Goal: Information Seeking & Learning: Learn about a topic

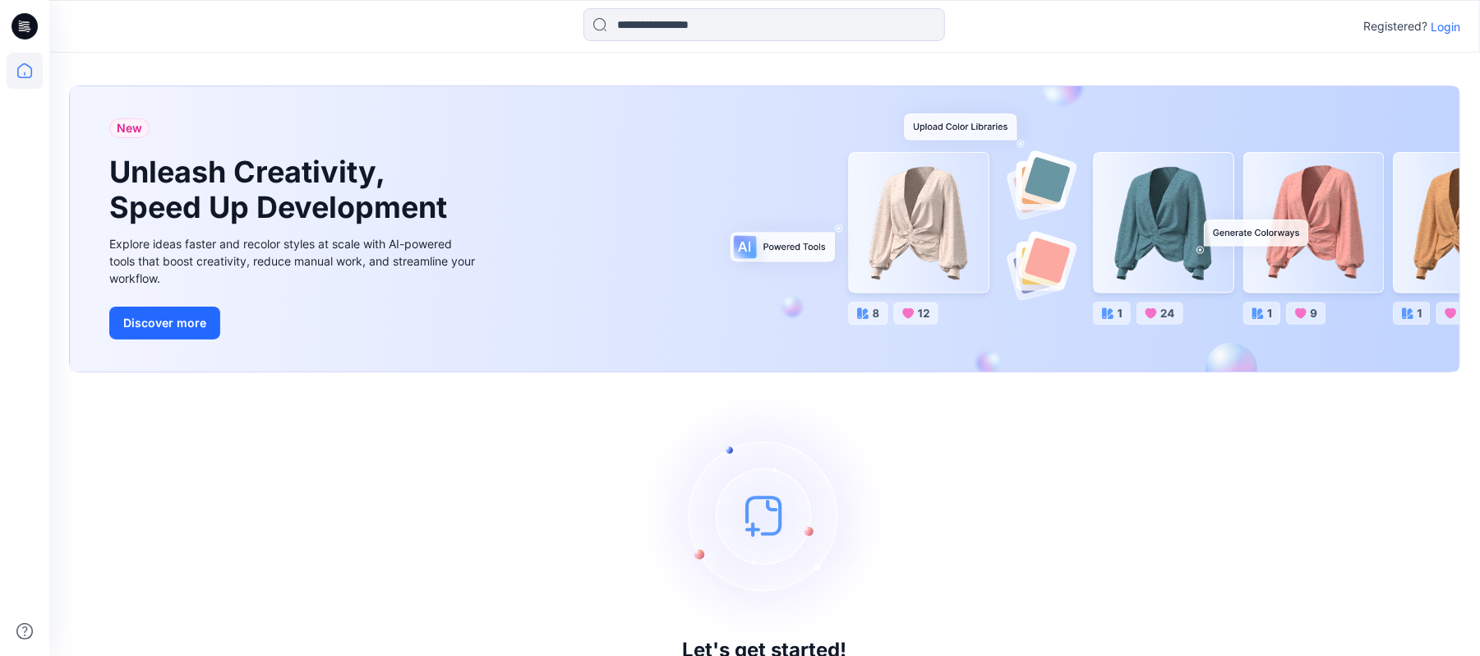
click at [1445, 25] on p "Login" at bounding box center [1446, 26] width 30 height 17
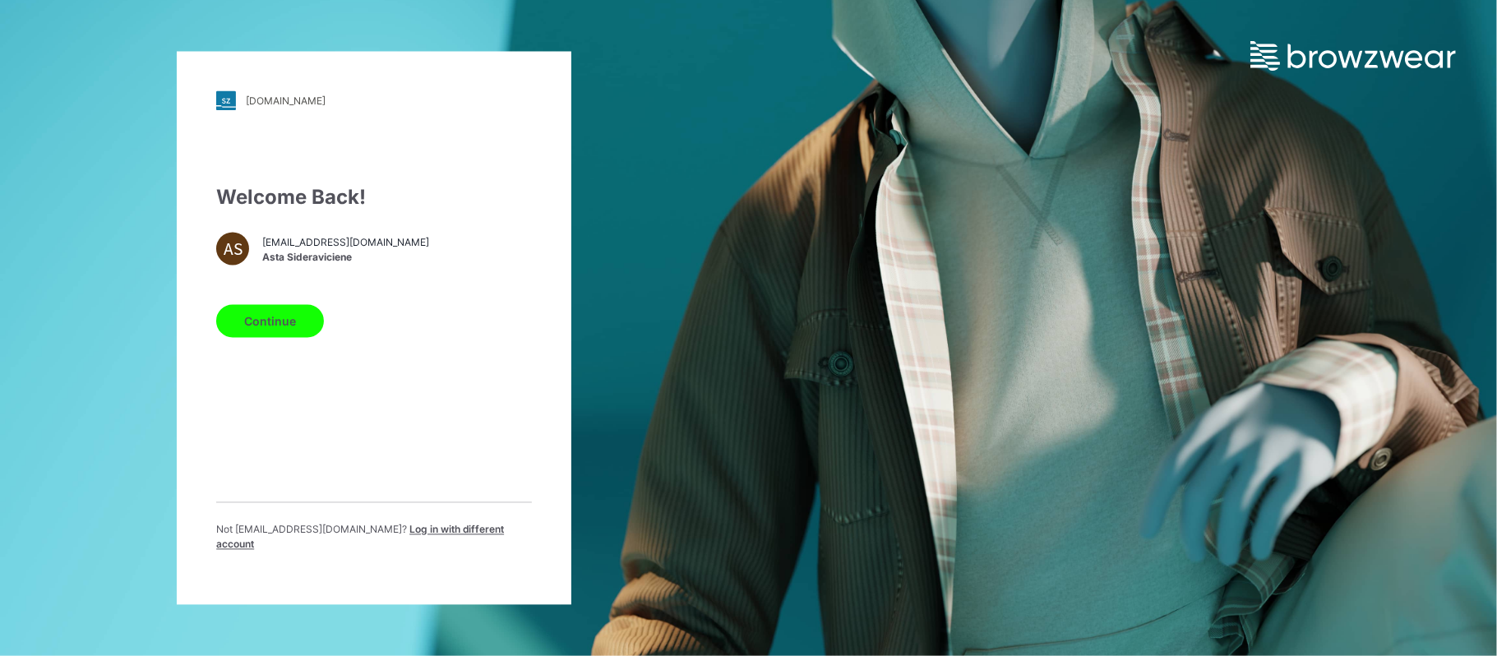
click at [268, 326] on button "Continue" at bounding box center [270, 321] width 108 height 33
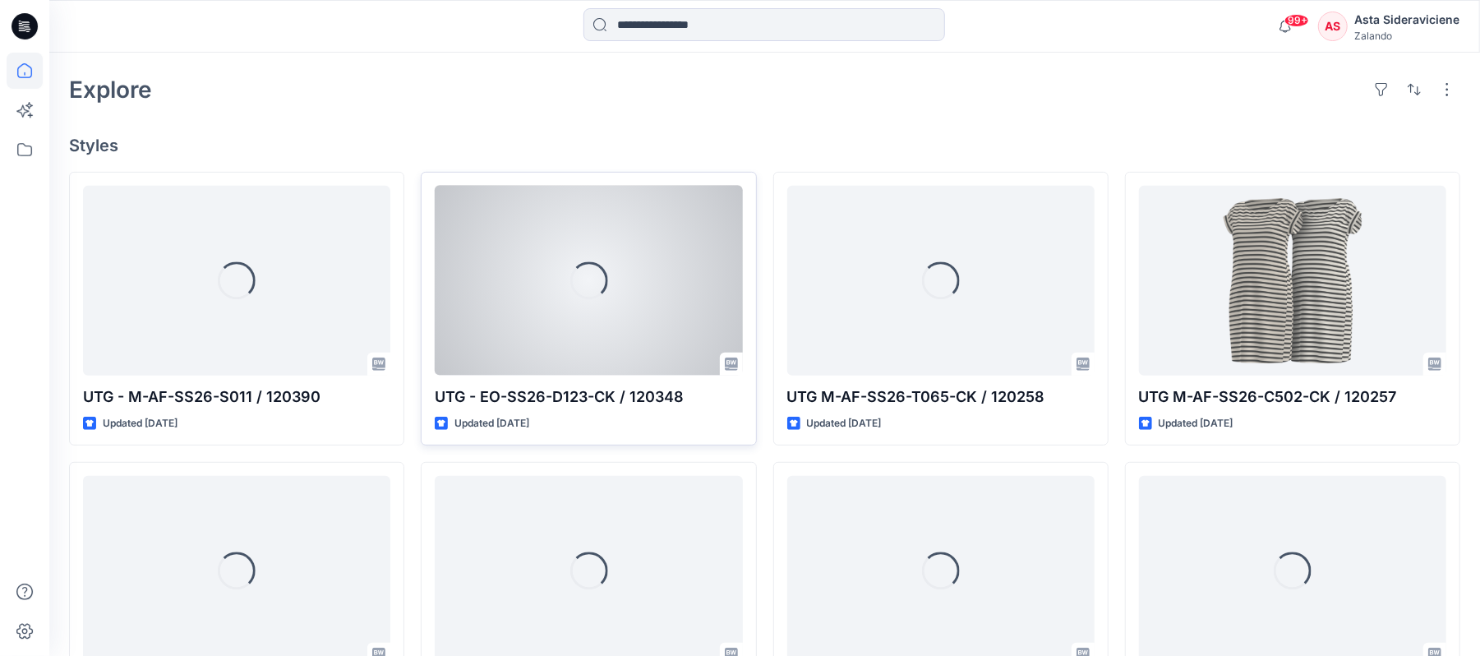
scroll to position [438, 0]
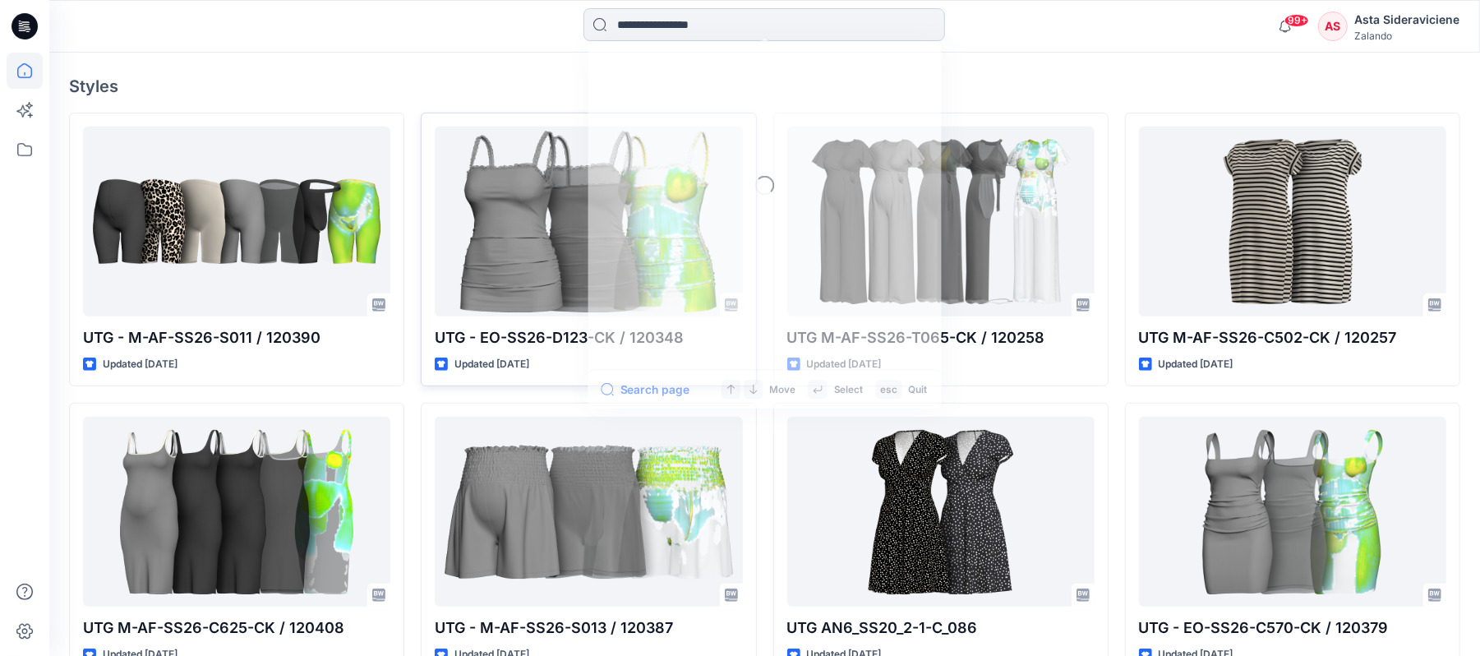
click at [713, 21] on input at bounding box center [765, 24] width 362 height 33
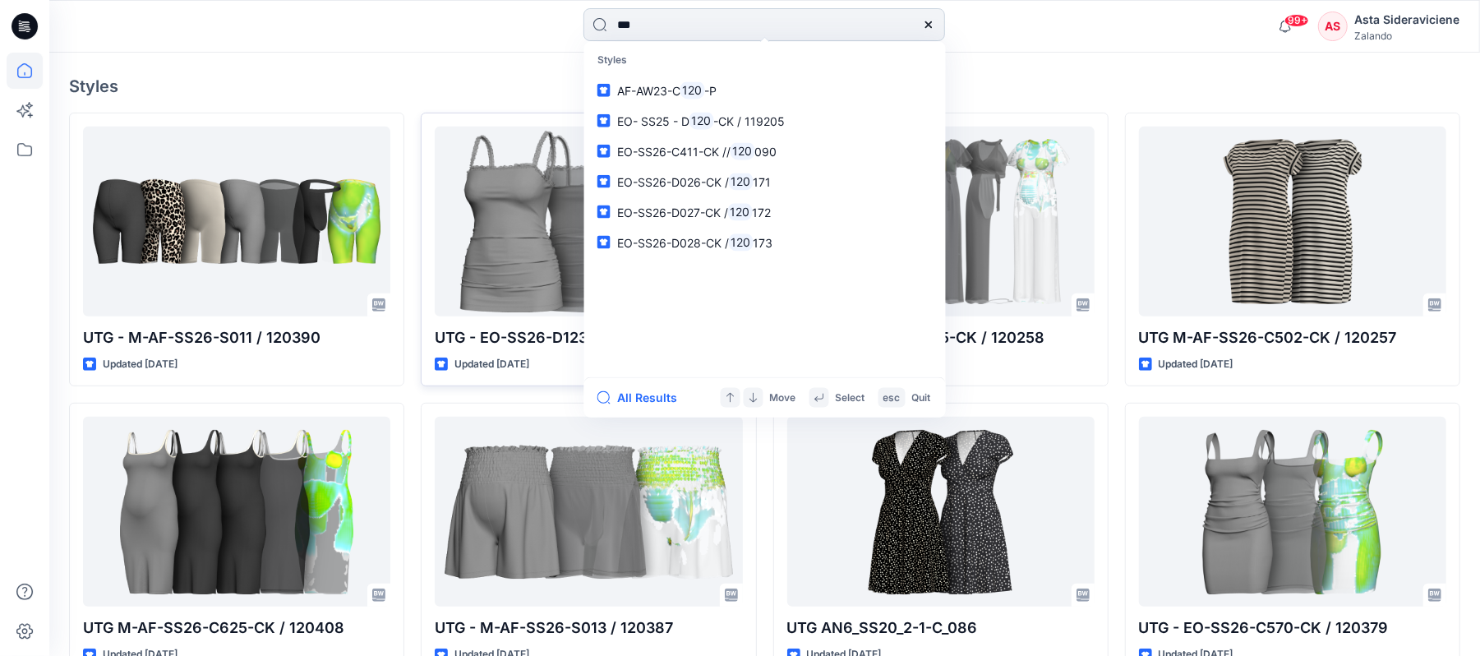
click at [684, 14] on input "***" at bounding box center [765, 24] width 362 height 33
type input "******"
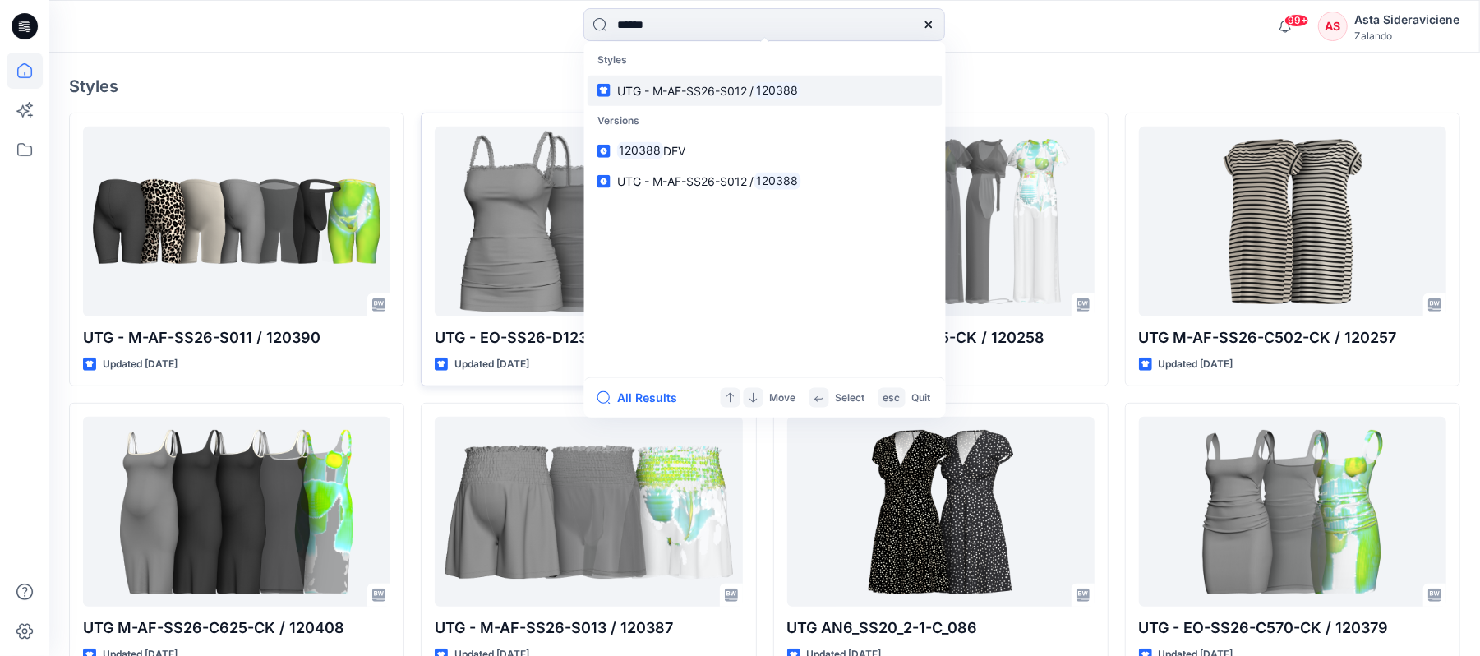
drag, startPoint x: 679, startPoint y: 86, endPoint x: 694, endPoint y: 89, distance: 15.0
click at [679, 89] on span "UTG - M-AF-SS26-S012 /" at bounding box center [685, 90] width 137 height 14
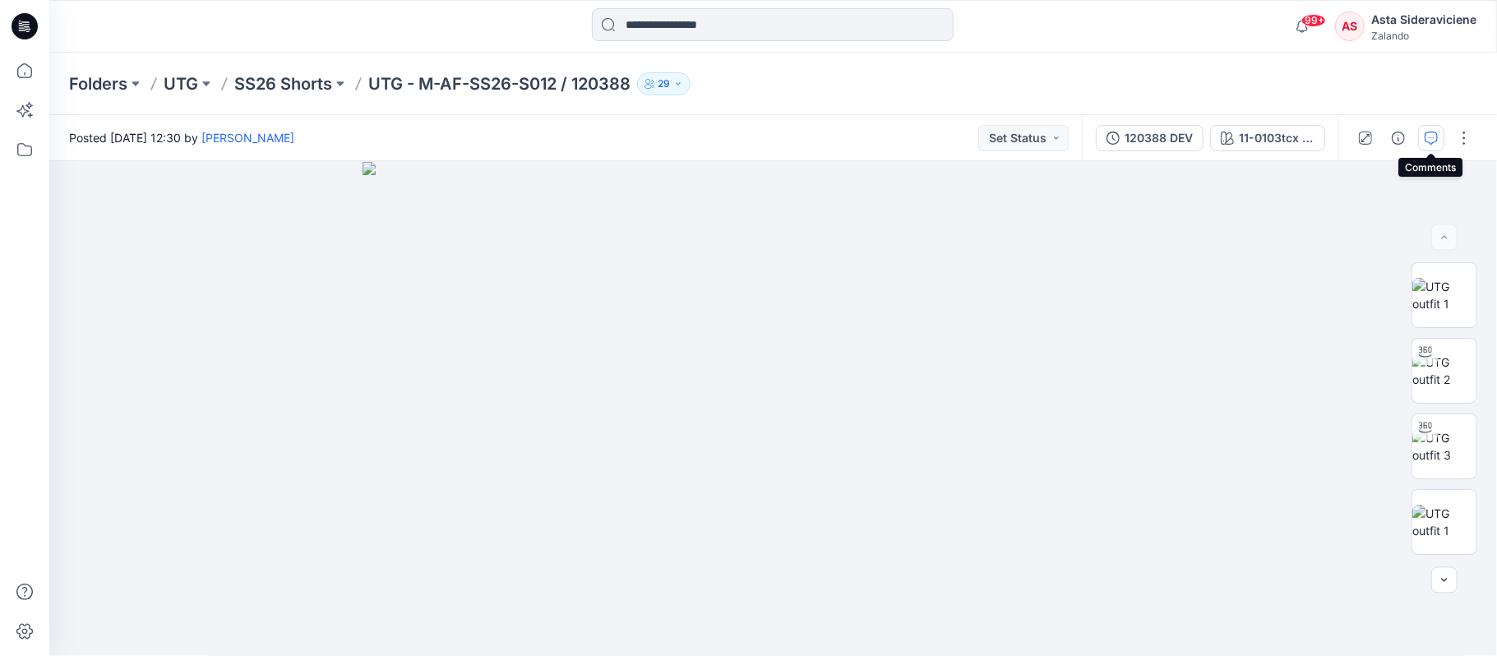
click at [1422, 135] on button "button" at bounding box center [1431, 138] width 26 height 26
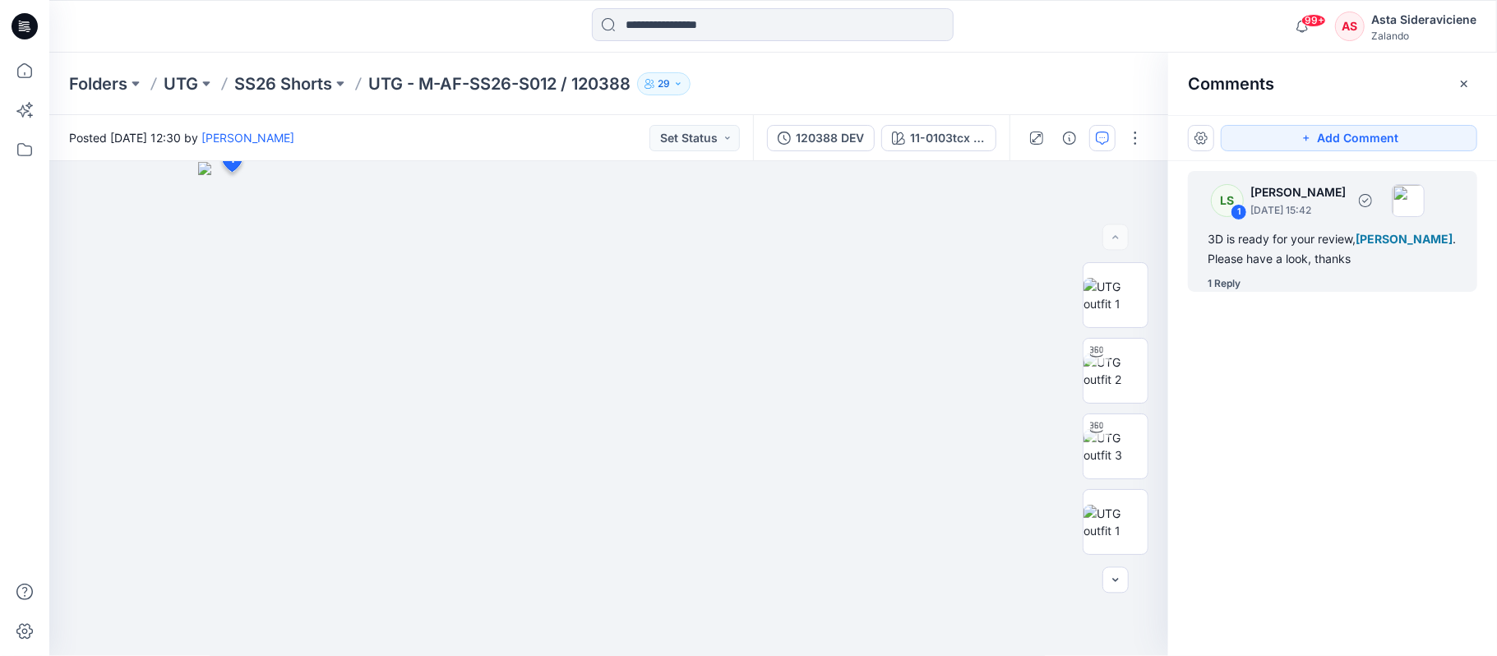
click at [1233, 284] on div "1 Reply" at bounding box center [1223, 283] width 33 height 16
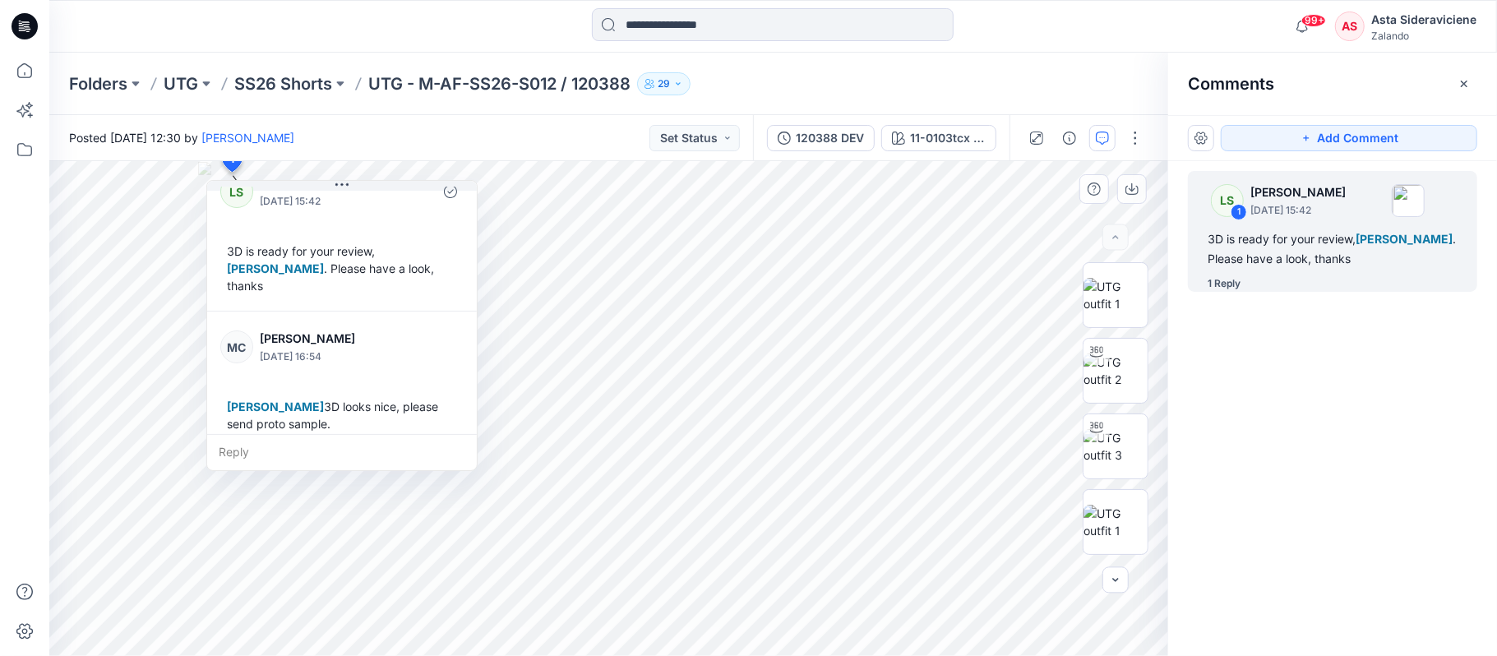
scroll to position [46, 0]
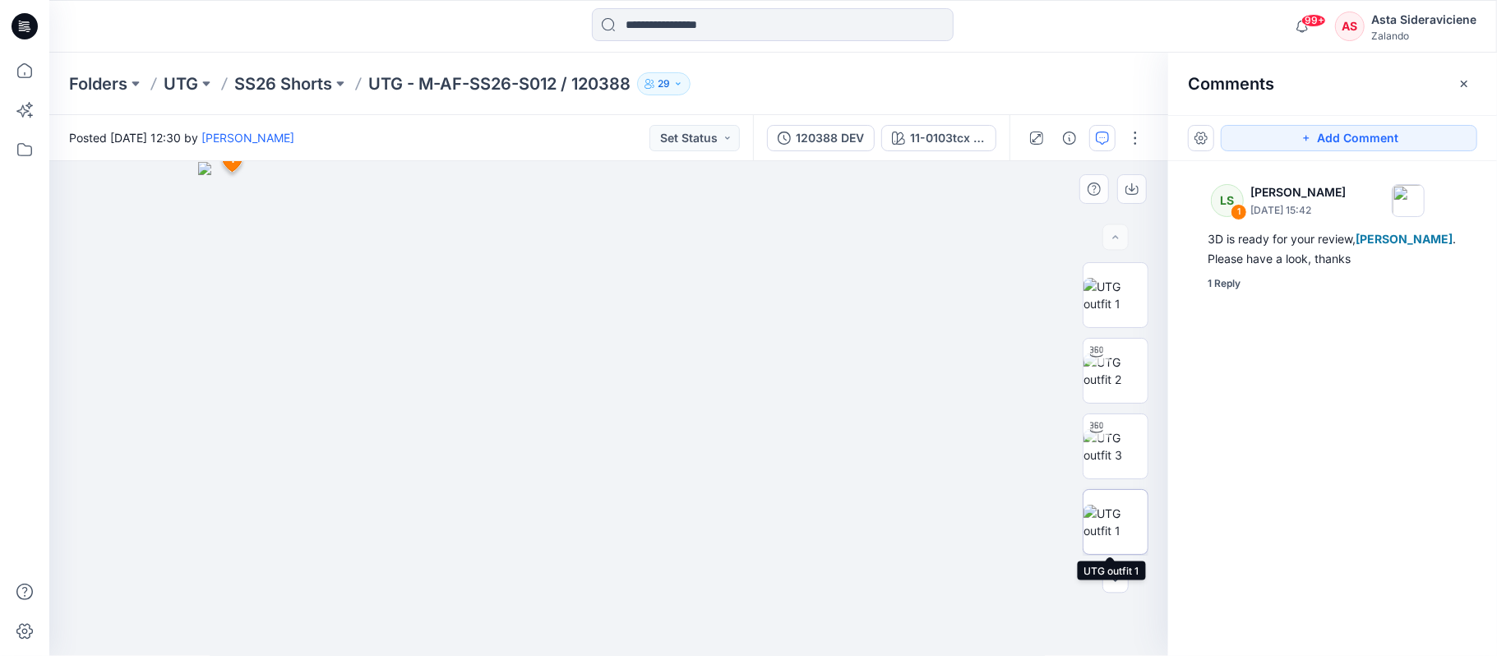
click at [1114, 518] on img at bounding box center [1115, 522] width 64 height 35
drag, startPoint x: 667, startPoint y: 517, endPoint x: 869, endPoint y: 517, distance: 201.4
click at [464, 480] on img at bounding box center [609, 309] width 817 height 693
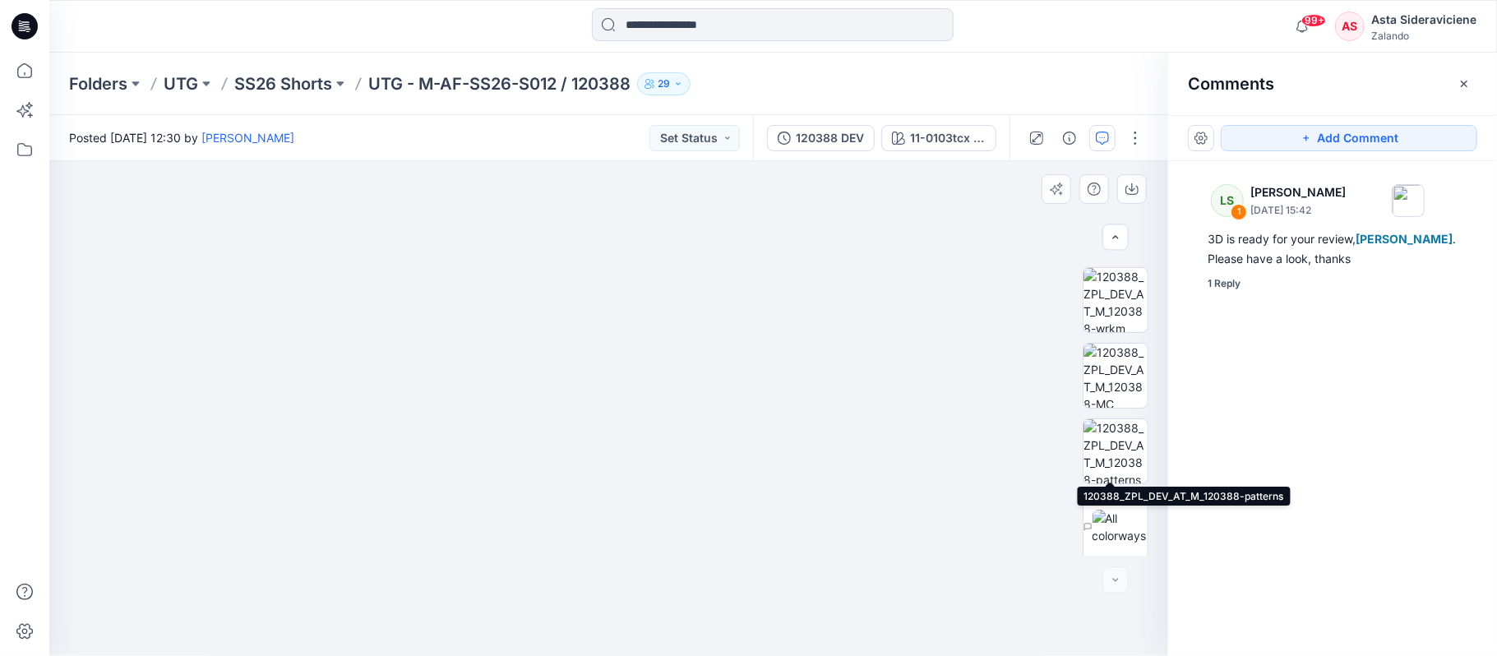
scroll to position [452, 0]
click at [1119, 452] on img at bounding box center [1115, 448] width 64 height 64
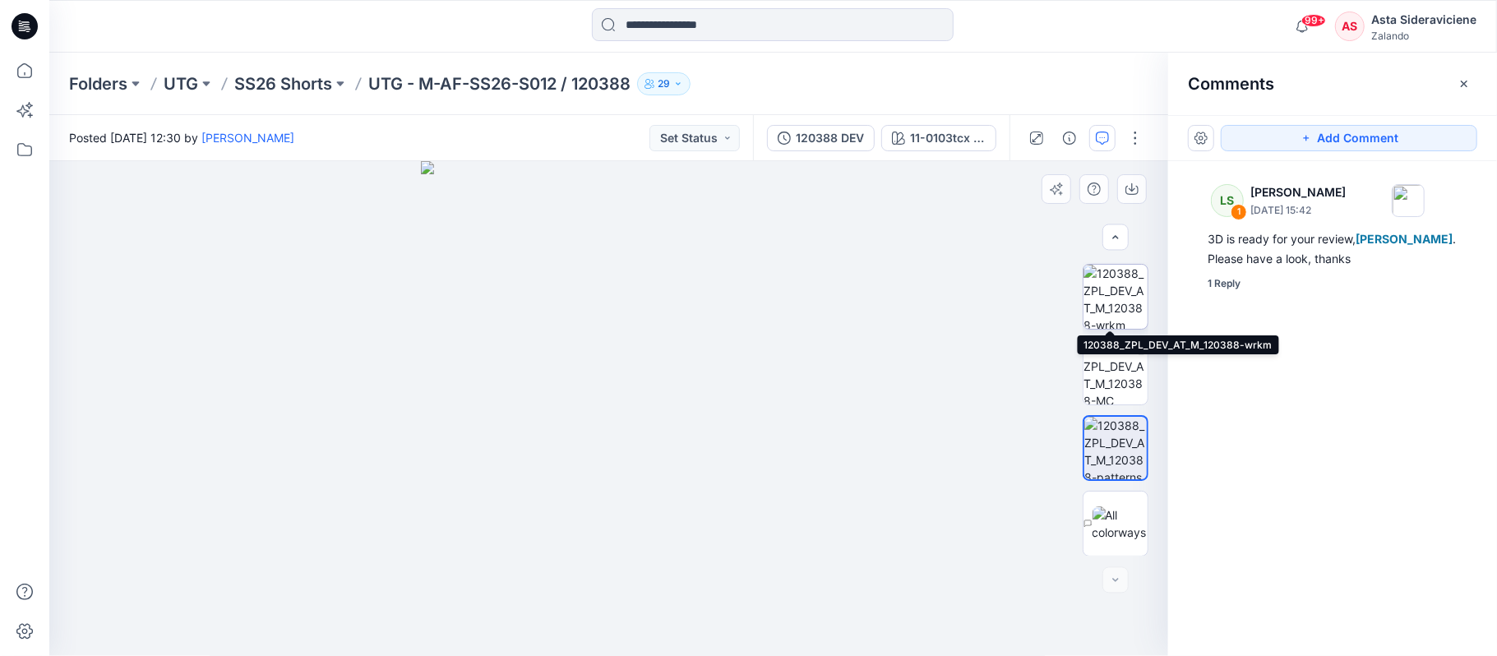
click at [1108, 296] on img at bounding box center [1115, 297] width 64 height 64
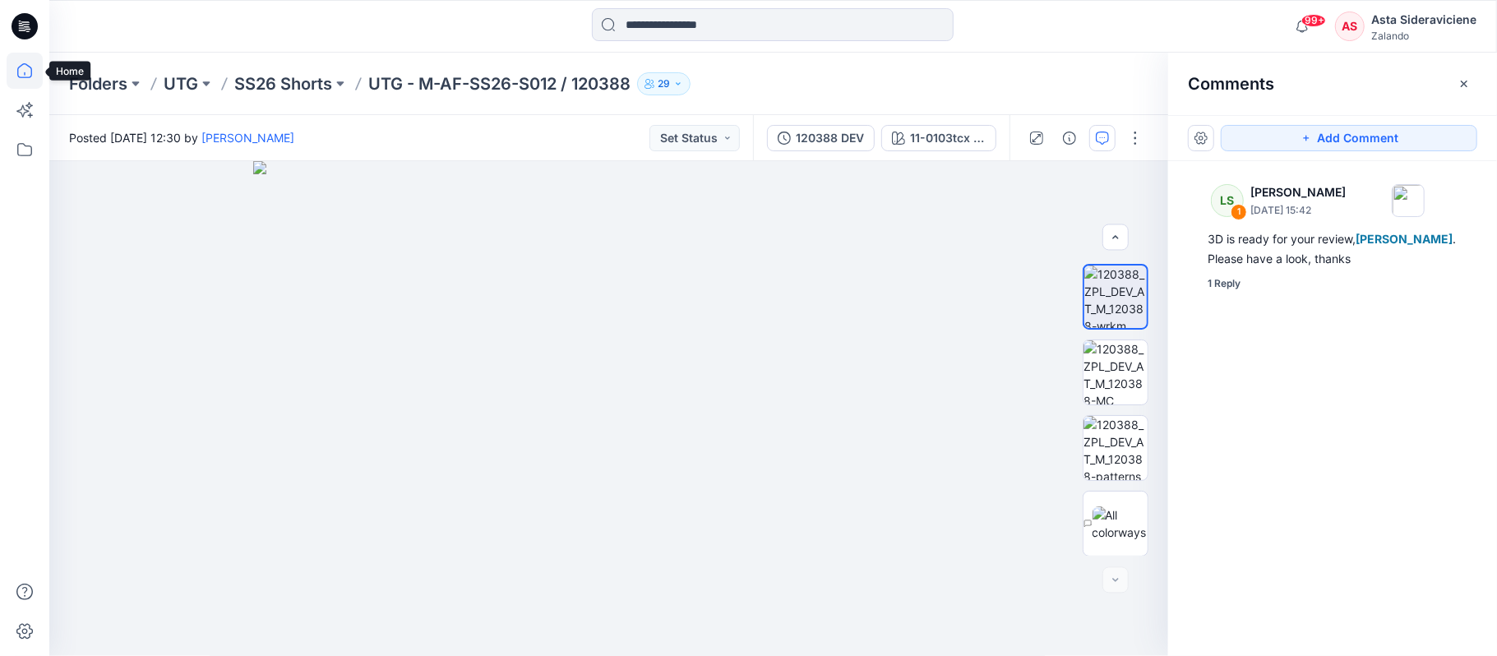
click at [14, 72] on icon at bounding box center [25, 71] width 36 height 36
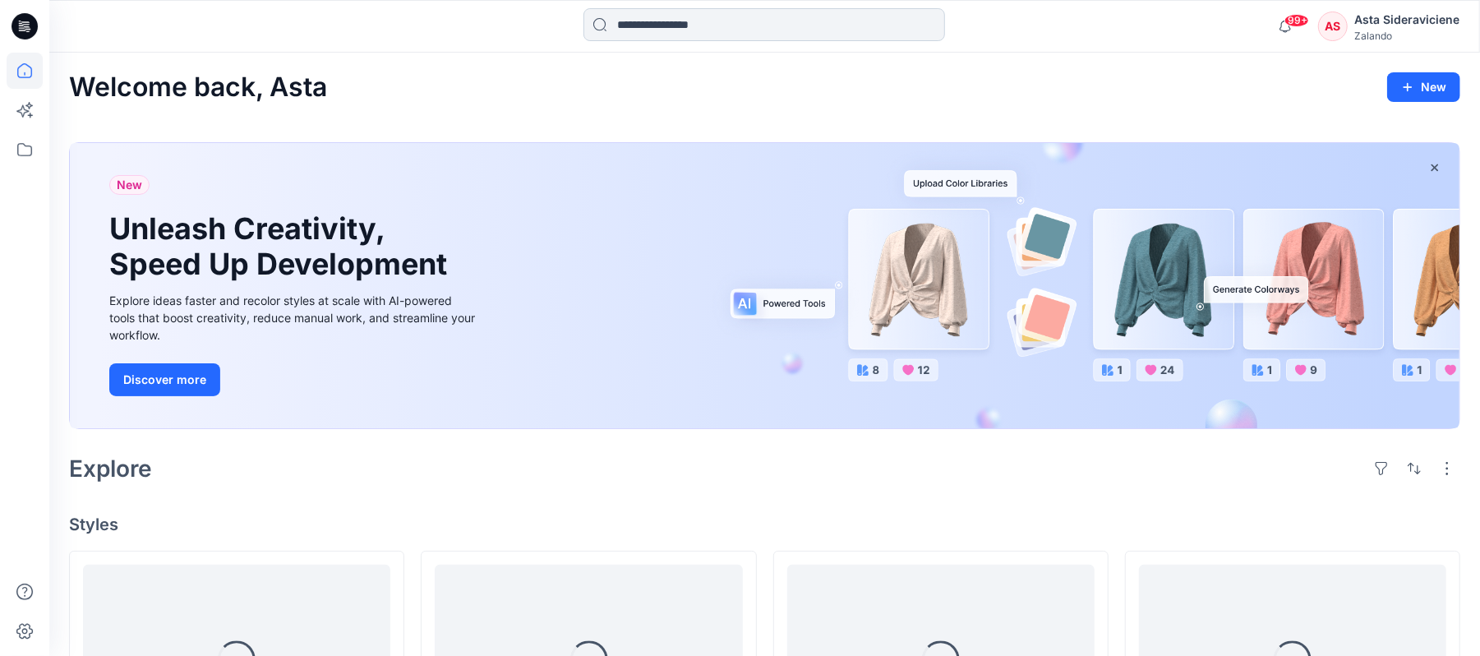
click at [680, 17] on input at bounding box center [765, 24] width 362 height 33
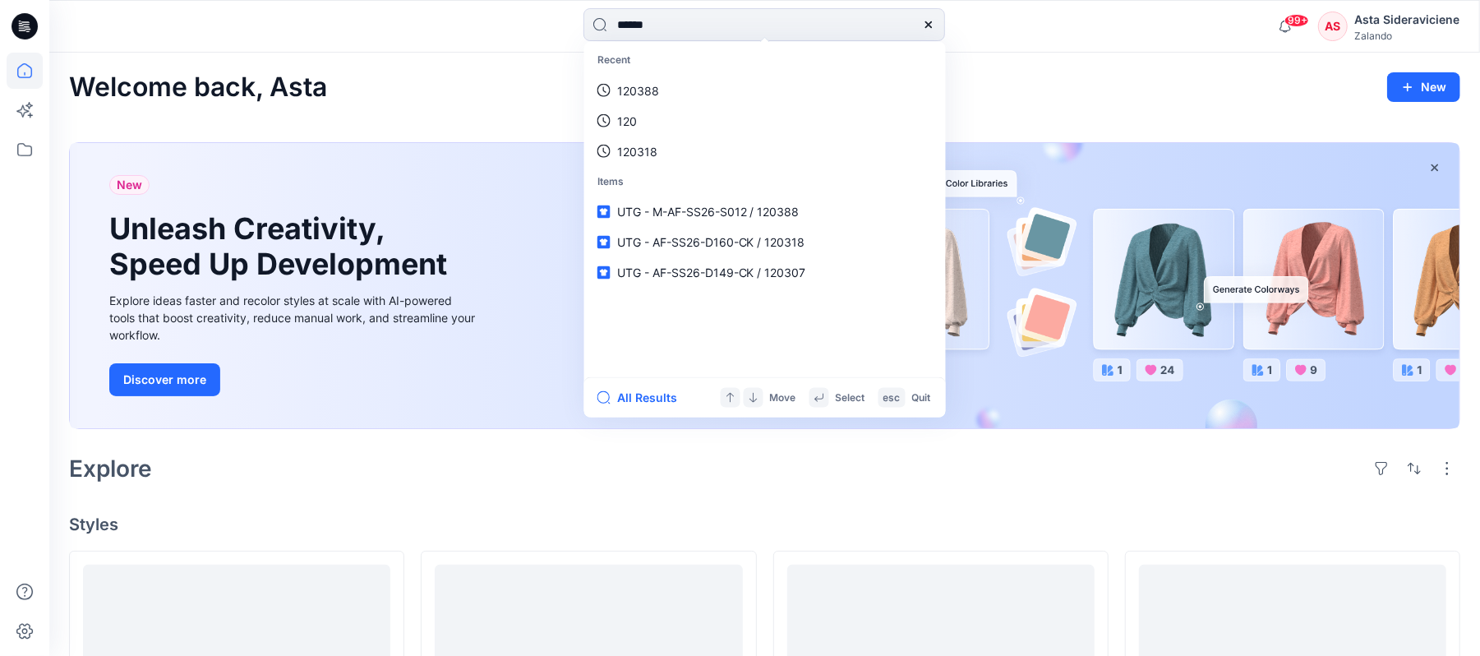
type input "******"
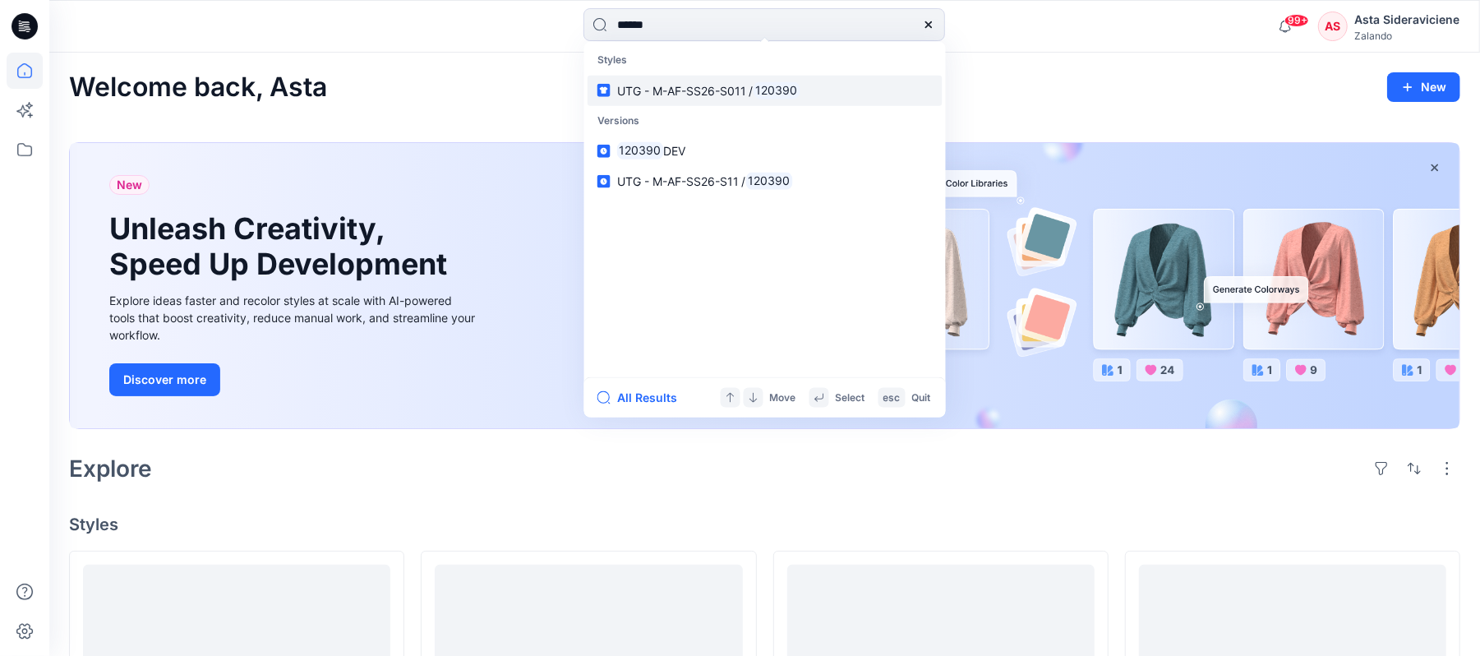
click at [656, 84] on span "UTG - M-AF-SS26-S011 /" at bounding box center [685, 90] width 136 height 14
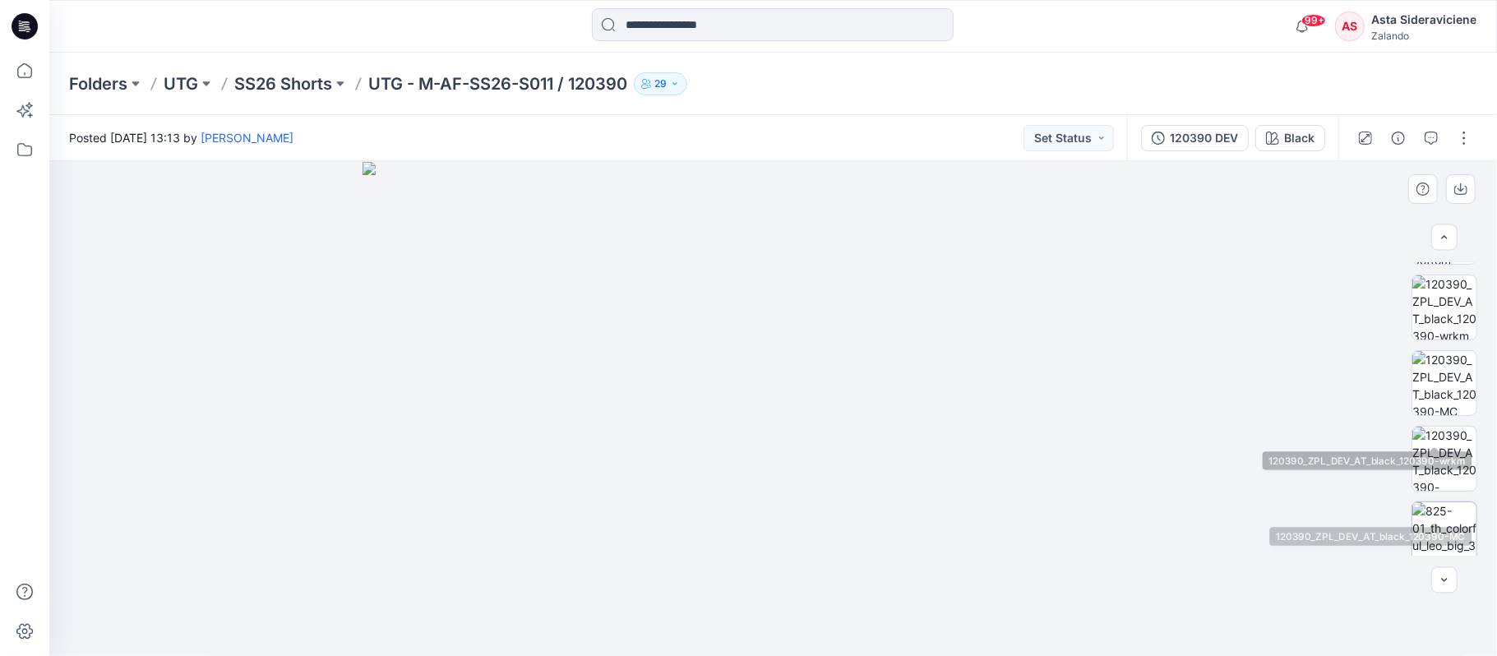
scroll to position [329, 0]
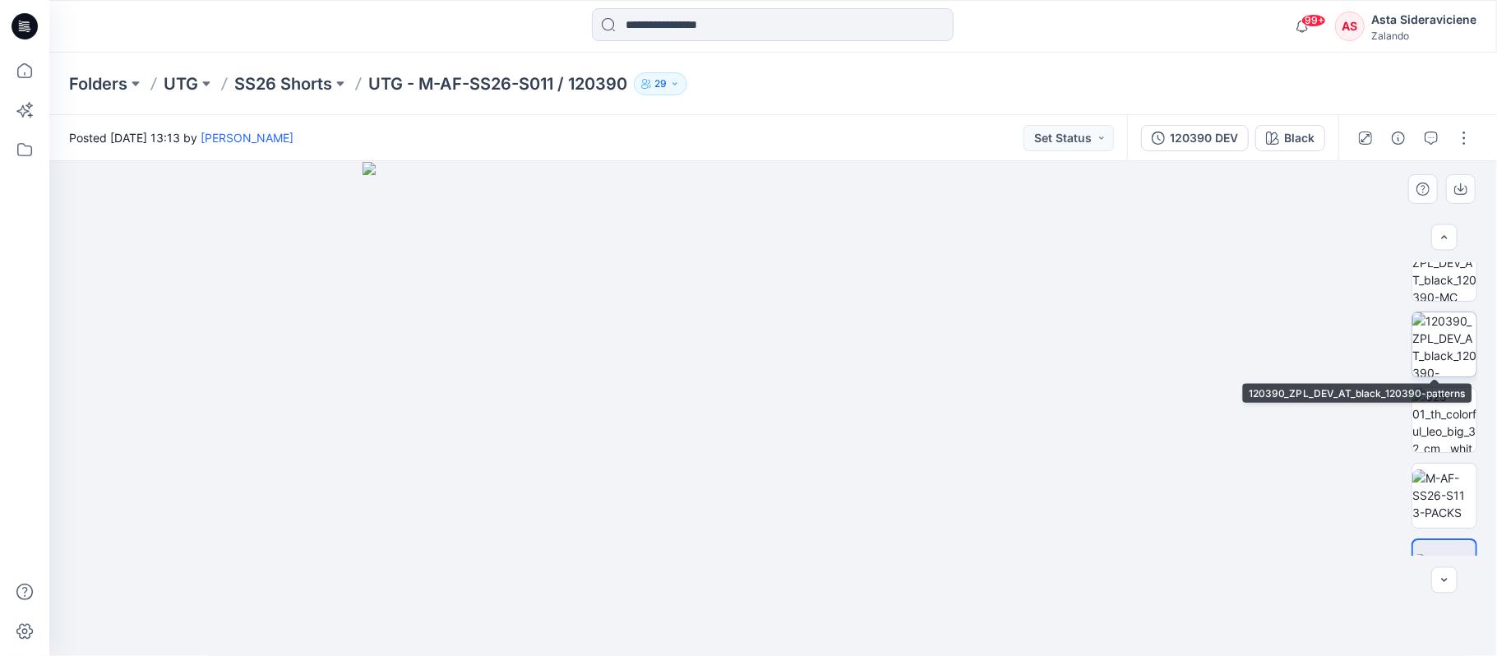
click at [1438, 345] on img at bounding box center [1444, 344] width 64 height 64
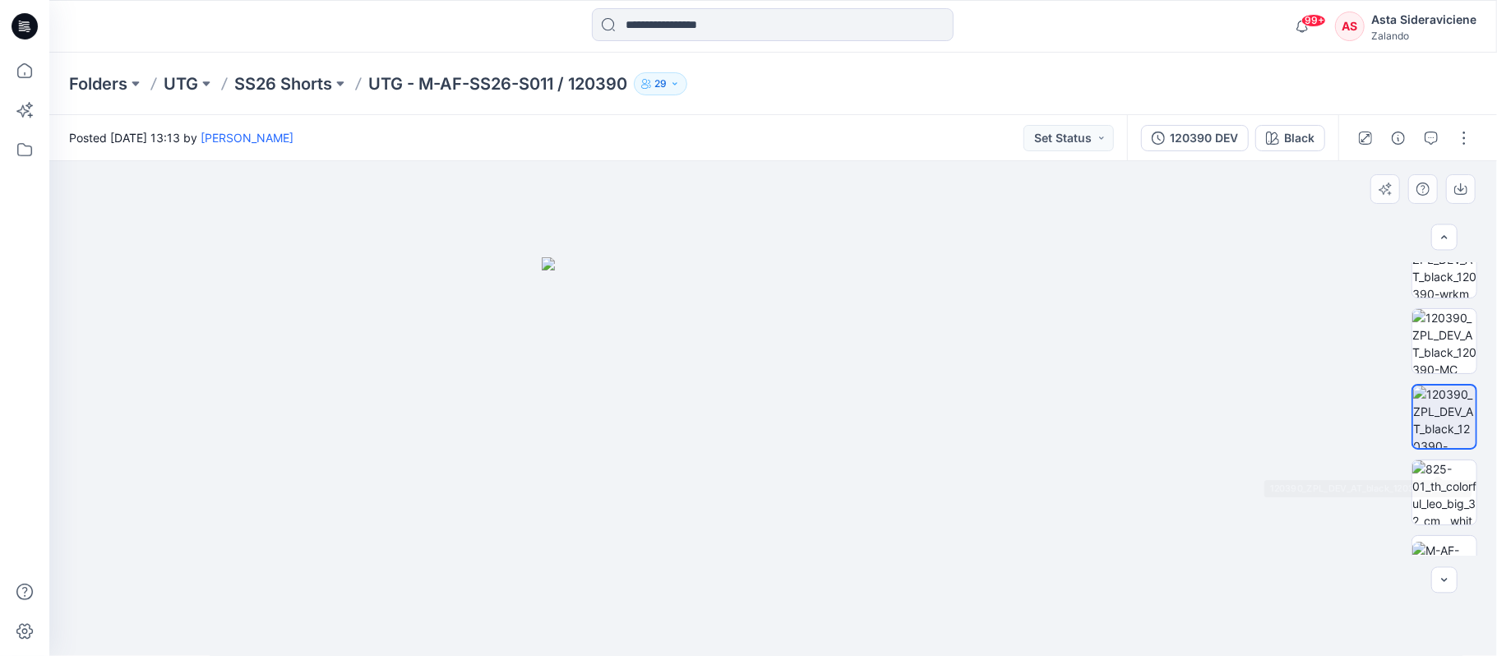
scroll to position [219, 0]
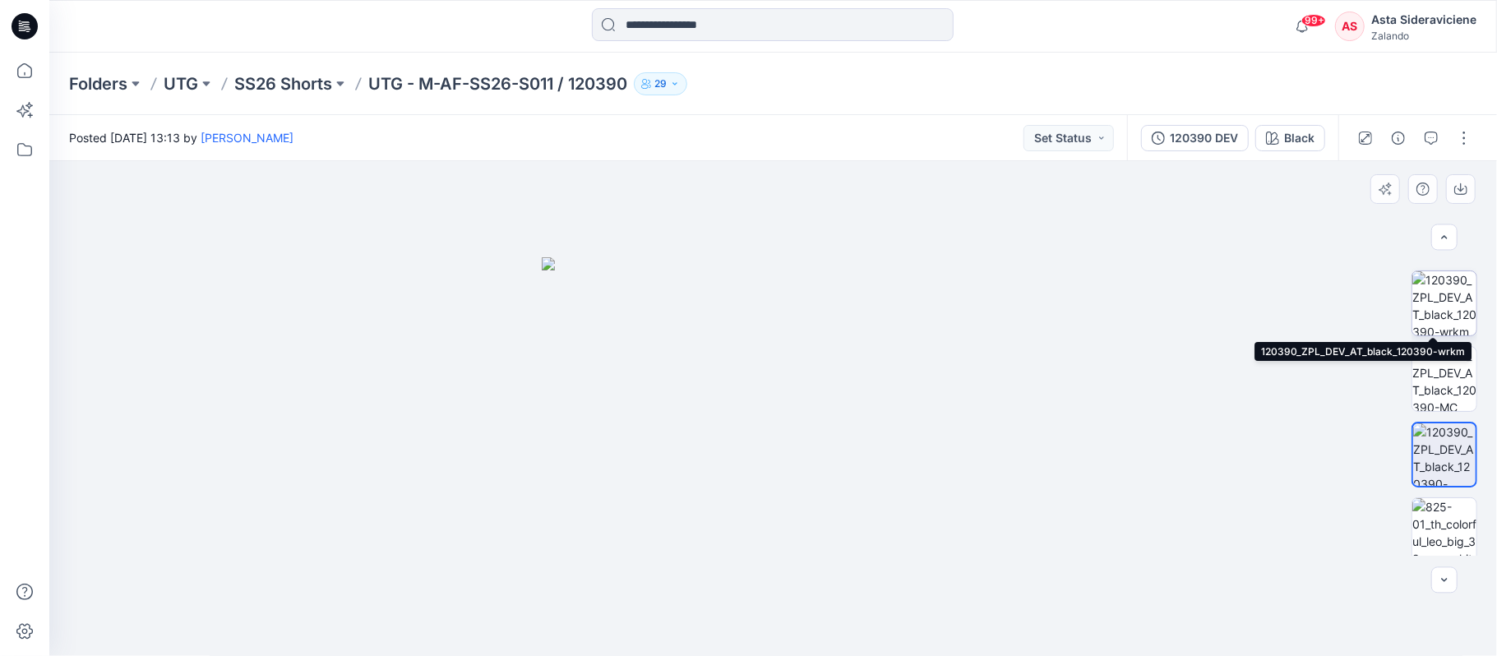
click at [1440, 304] on img at bounding box center [1444, 303] width 64 height 64
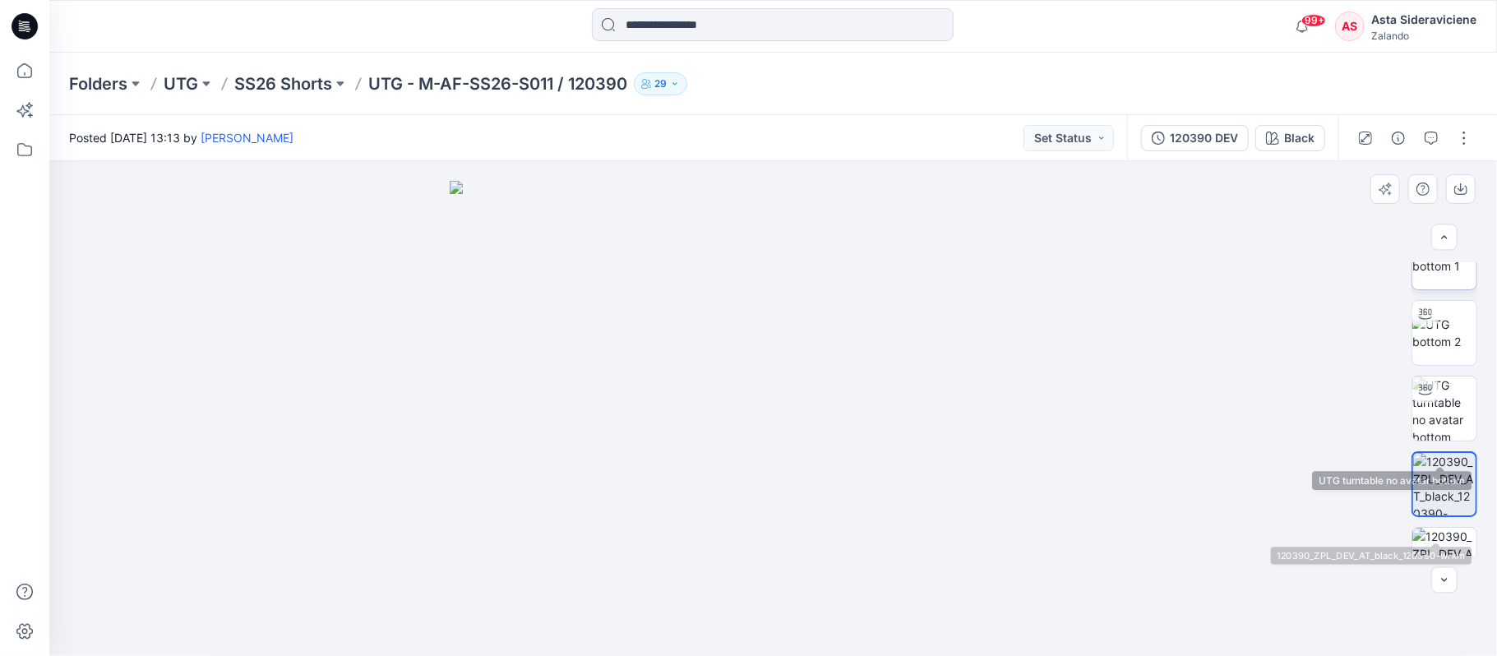
scroll to position [0, 0]
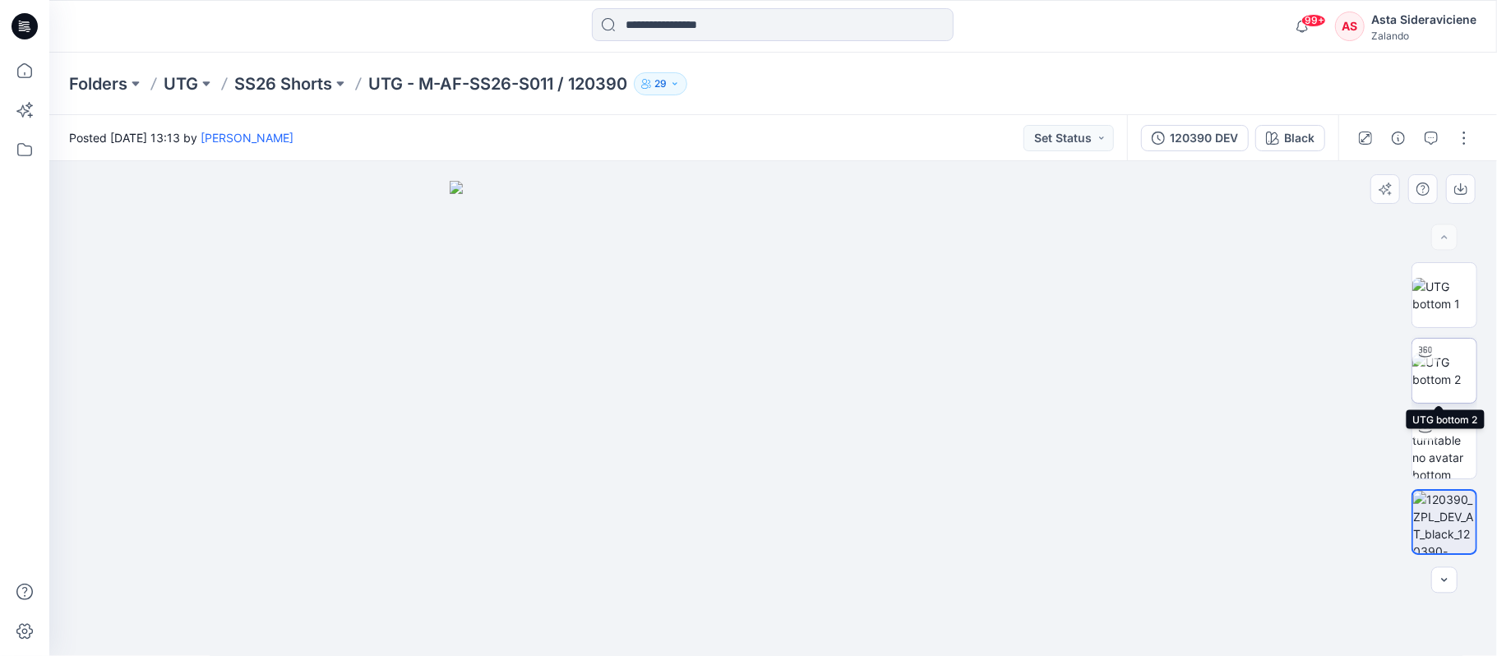
click at [1428, 376] on img at bounding box center [1444, 370] width 64 height 35
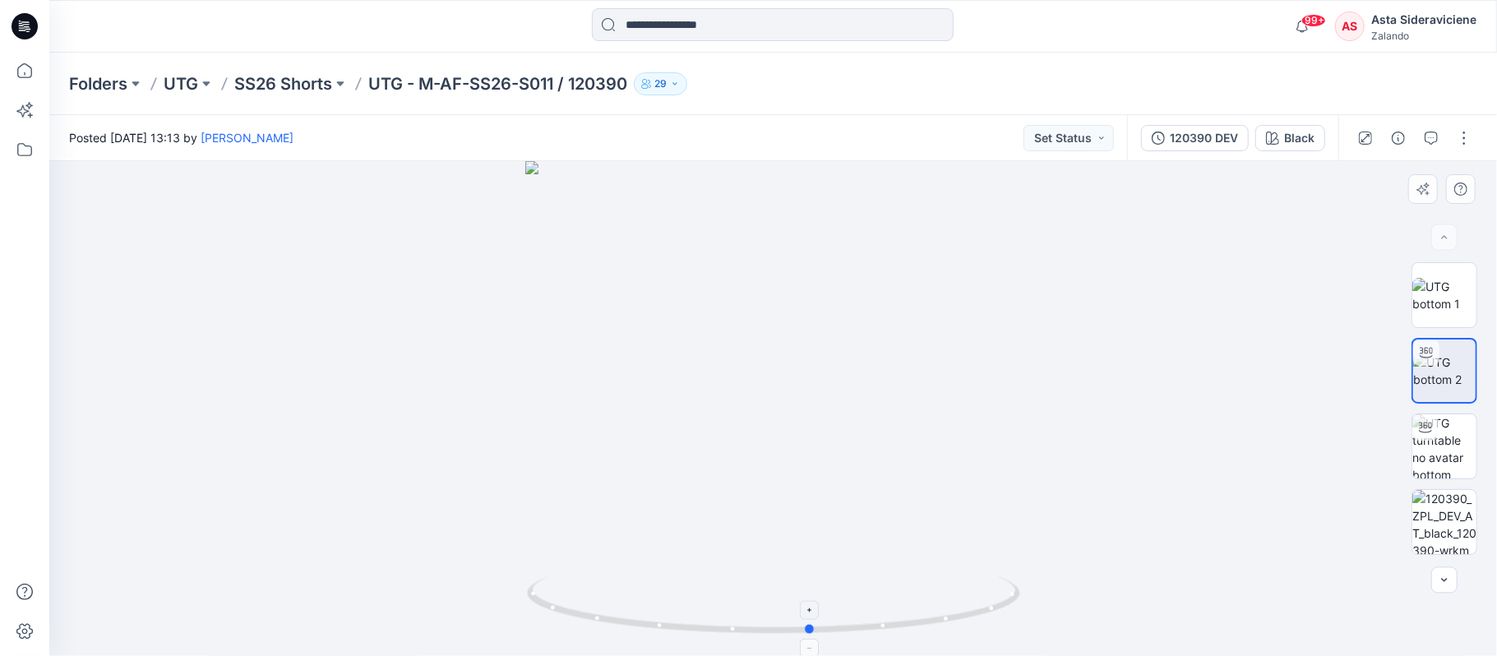
drag, startPoint x: 771, startPoint y: 631, endPoint x: 935, endPoint y: 576, distance: 173.3
click at [813, 603] on icon at bounding box center [775, 607] width 497 height 62
